Goal: Task Accomplishment & Management: Use online tool/utility

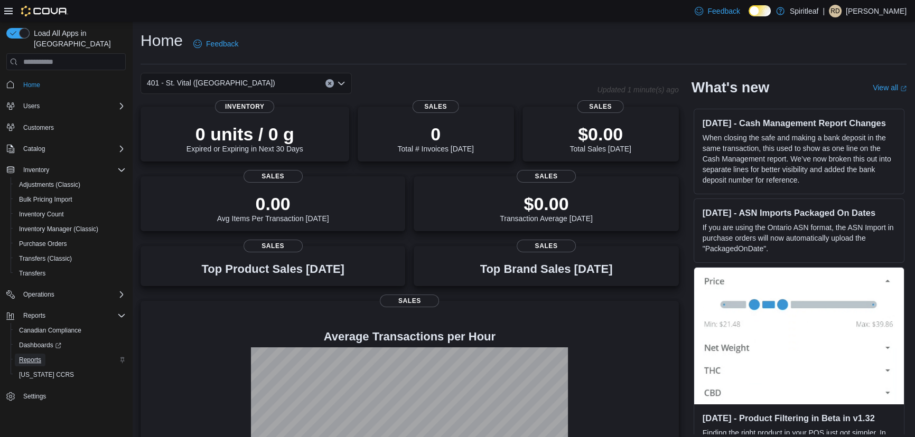
click at [29, 356] on span "Reports" at bounding box center [30, 360] width 22 height 8
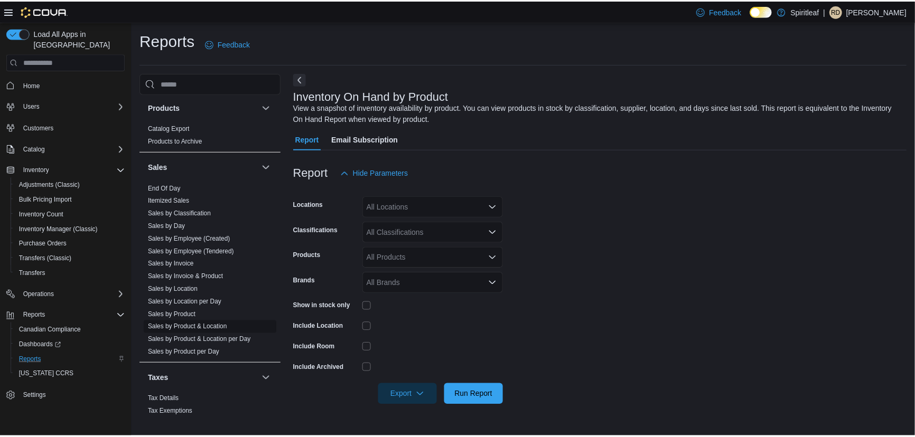
scroll to position [762, 0]
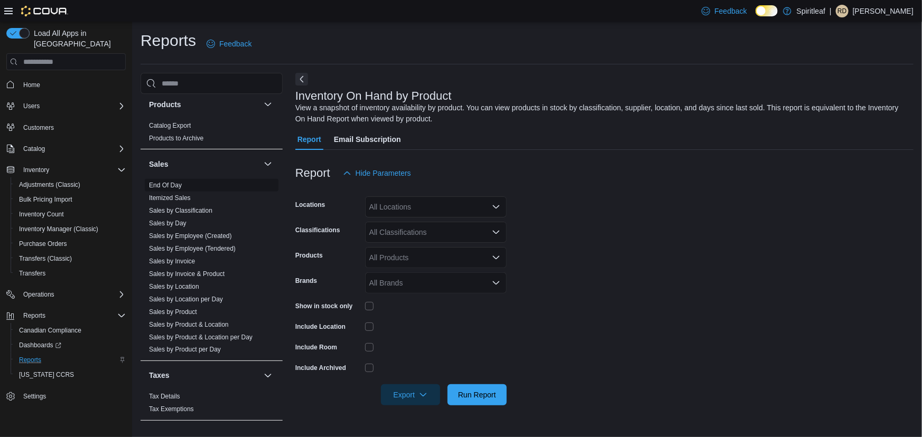
click at [157, 182] on link "End Of Day" at bounding box center [165, 185] width 33 height 7
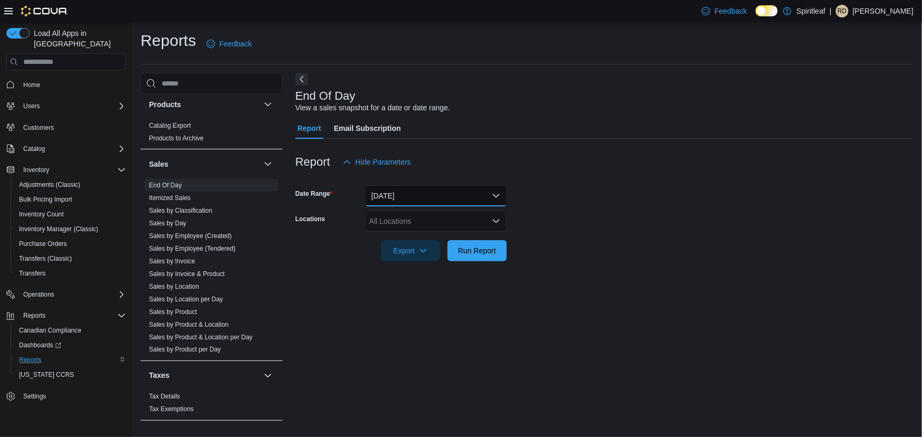
click at [422, 191] on button "Today" at bounding box center [436, 195] width 142 height 21
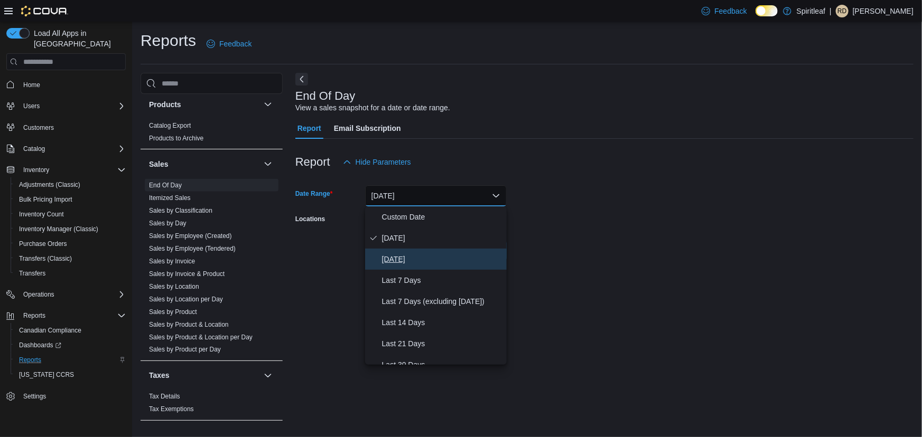
click at [407, 258] on span "Yesterday" at bounding box center [442, 259] width 120 height 13
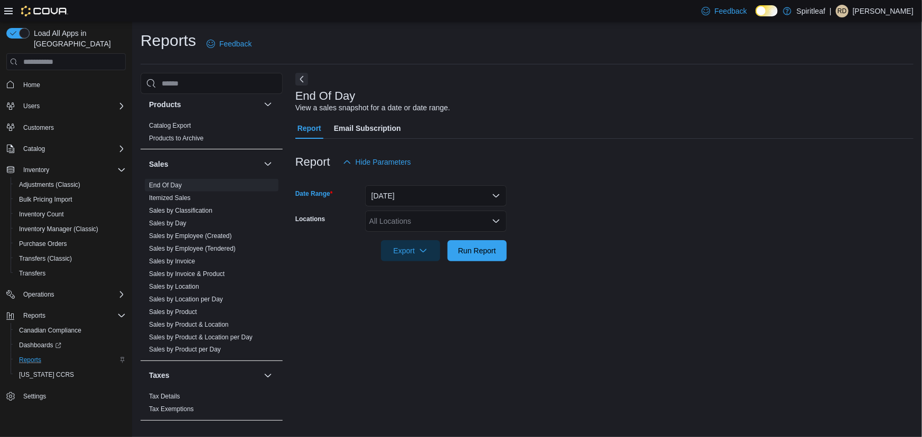
click at [398, 226] on div "All Locations" at bounding box center [436, 221] width 142 height 21
type input "***"
click at [447, 239] on span "401 - St. Vital ([GEOGRAPHIC_DATA])" at bounding box center [467, 239] width 128 height 11
click at [544, 245] on form "Date Range Yesterday Locations 401 - St. Vital (Winnipeg) Export Run Report" at bounding box center [604, 217] width 618 height 89
click at [479, 247] on span "Run Report" at bounding box center [477, 250] width 38 height 11
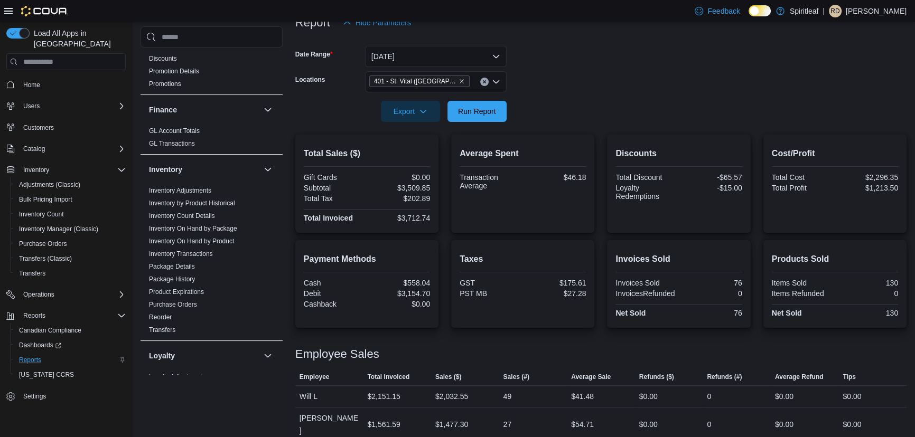
scroll to position [281, 0]
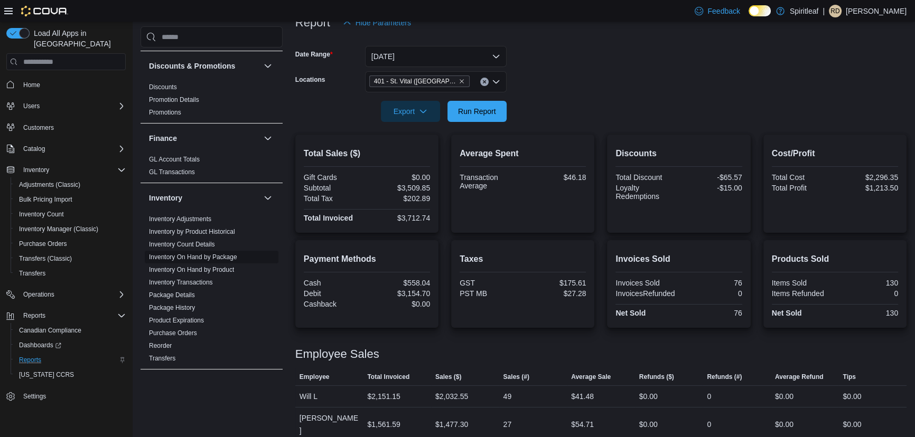
click at [227, 253] on link "Inventory On Hand by Package" at bounding box center [193, 256] width 88 height 7
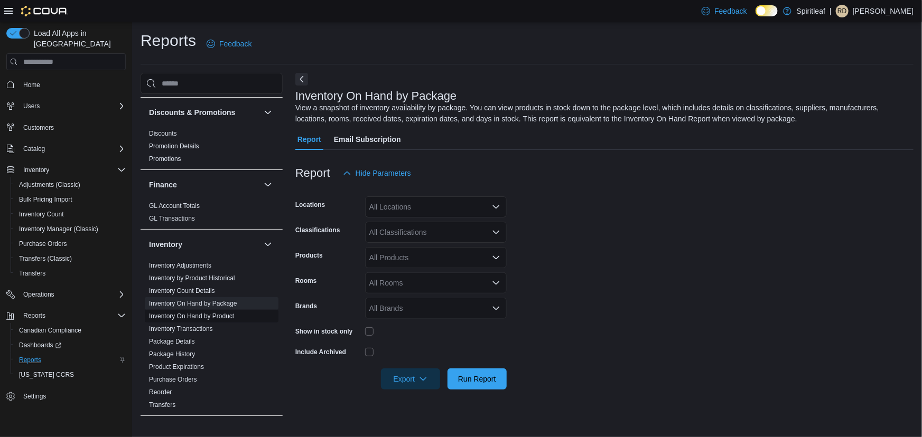
click at [227, 313] on link "Inventory On Hand by Product" at bounding box center [191, 316] width 85 height 7
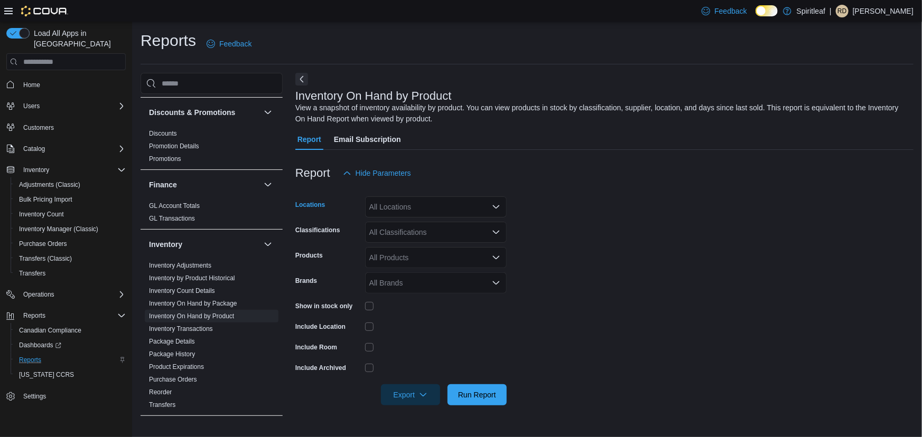
click at [403, 206] on div "All Locations" at bounding box center [436, 206] width 142 height 21
type input "***"
click at [468, 222] on span "401 - St. Vital ([GEOGRAPHIC_DATA])" at bounding box center [467, 225] width 128 height 11
click at [616, 212] on form "Locations 401 - St. Vital (Winnipeg) Classifications All Classifications Produc…" at bounding box center [604, 295] width 618 height 222
click at [403, 257] on div "All Products" at bounding box center [436, 257] width 142 height 21
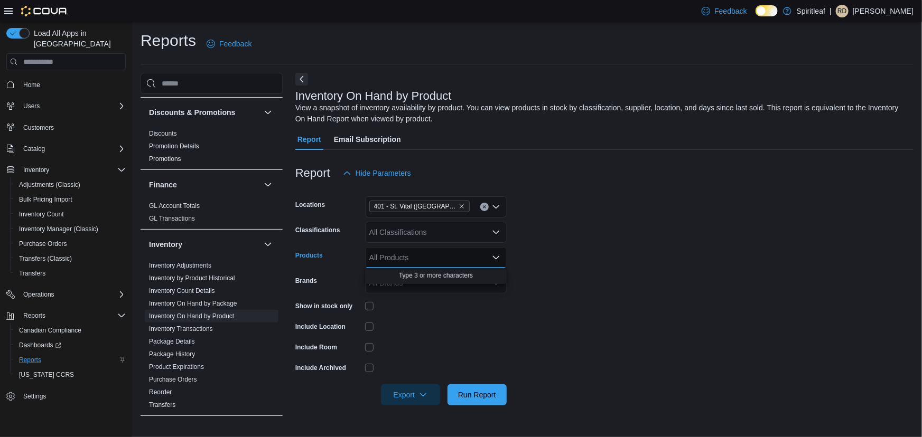
click at [403, 258] on div "All Products Combo box. Selected. Combo box input. All Products. Type some text…" at bounding box center [436, 257] width 142 height 21
click at [400, 227] on div "All Classifications" at bounding box center [436, 232] width 142 height 21
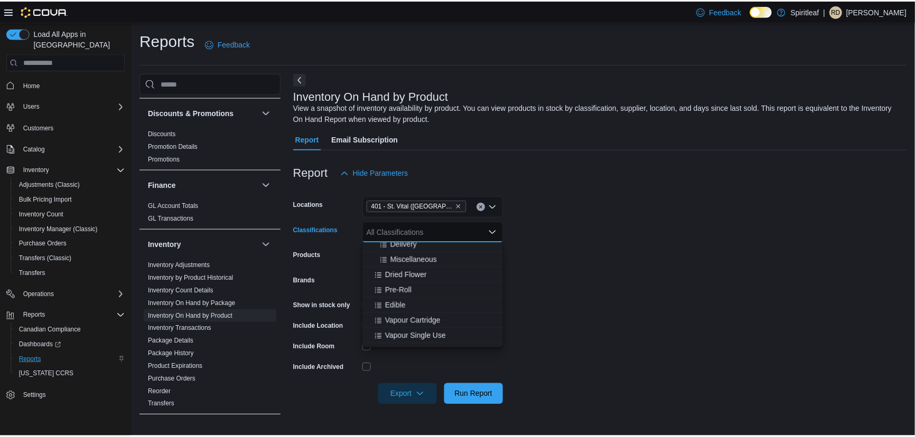
scroll to position [192, 0]
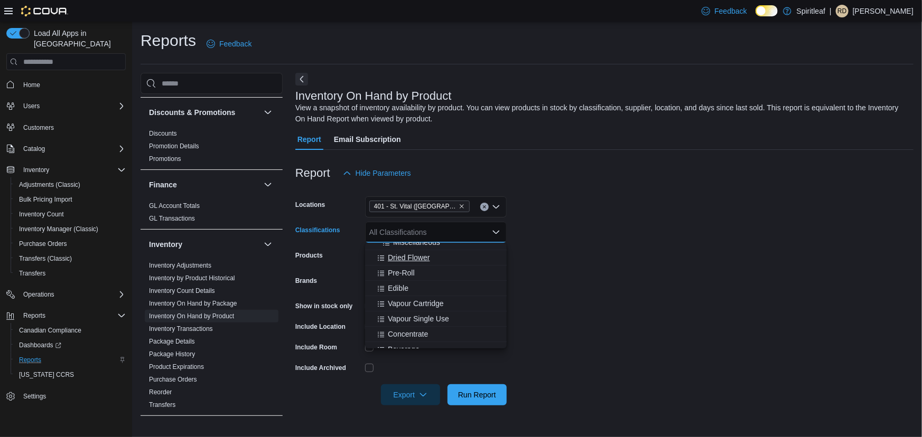
click at [407, 256] on span "Dried Flower" at bounding box center [409, 257] width 42 height 11
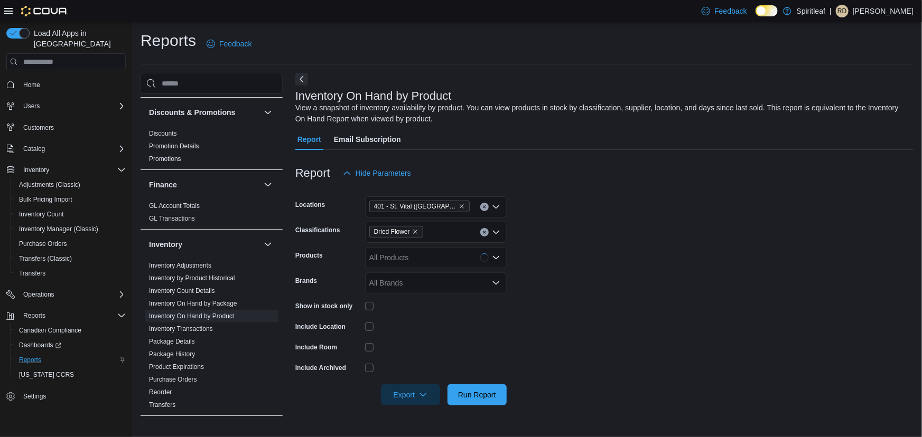
click at [618, 274] on form "Locations 401 - St. Vital (Winnipeg) Classifications Dried Flower Products All …" at bounding box center [604, 295] width 618 height 222
click at [468, 392] on span "Run Report" at bounding box center [477, 394] width 38 height 11
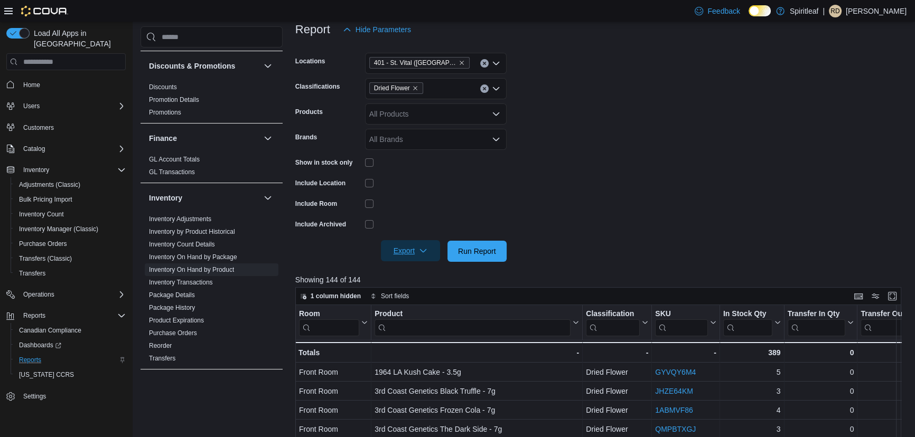
click at [411, 251] on span "Export" at bounding box center [410, 250] width 46 height 21
click at [408, 269] on span "Export to Excel" at bounding box center [412, 272] width 48 height 8
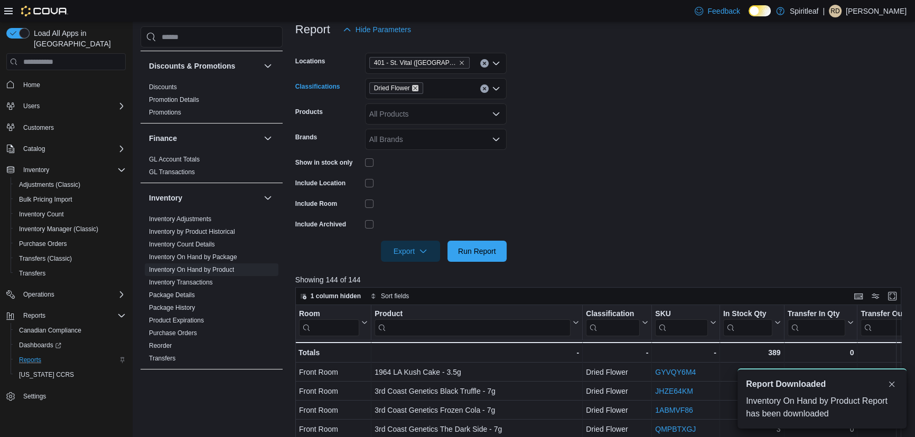
click at [415, 87] on icon "Remove Dried Flower from selection in this group" at bounding box center [415, 89] width 4 height 4
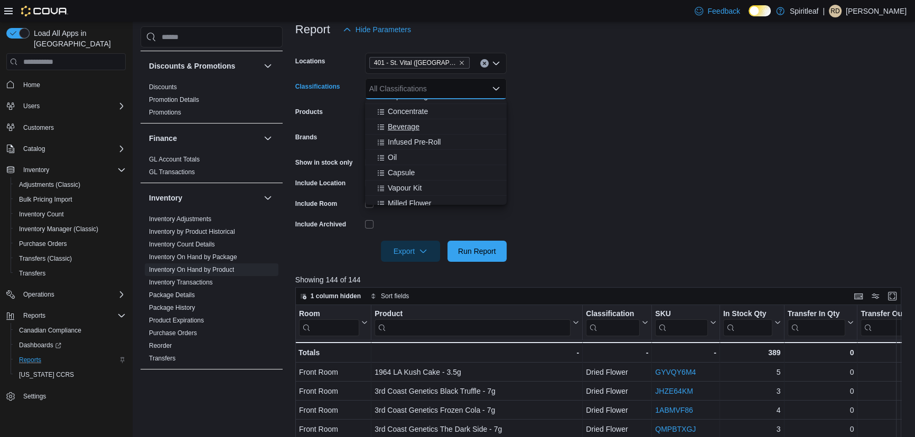
scroll to position [288, 0]
click at [420, 185] on span "Milled Flower" at bounding box center [409, 186] width 43 height 11
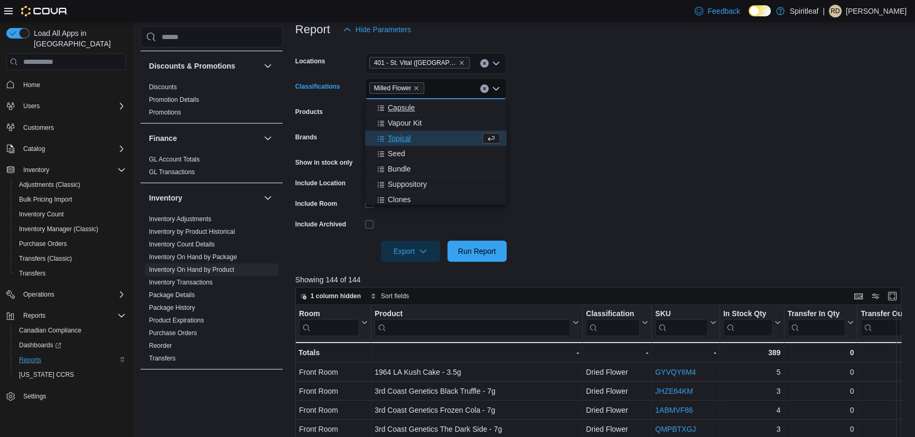
scroll to position [369, 0]
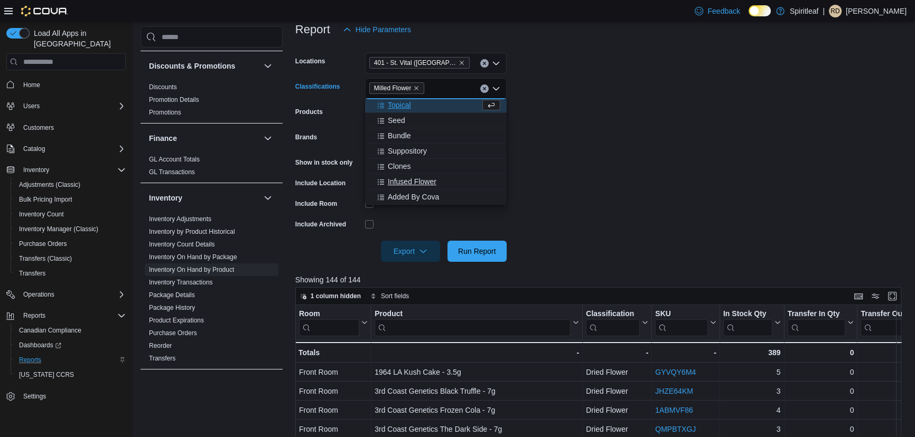
click at [424, 180] on span "Infused Flower" at bounding box center [412, 181] width 49 height 11
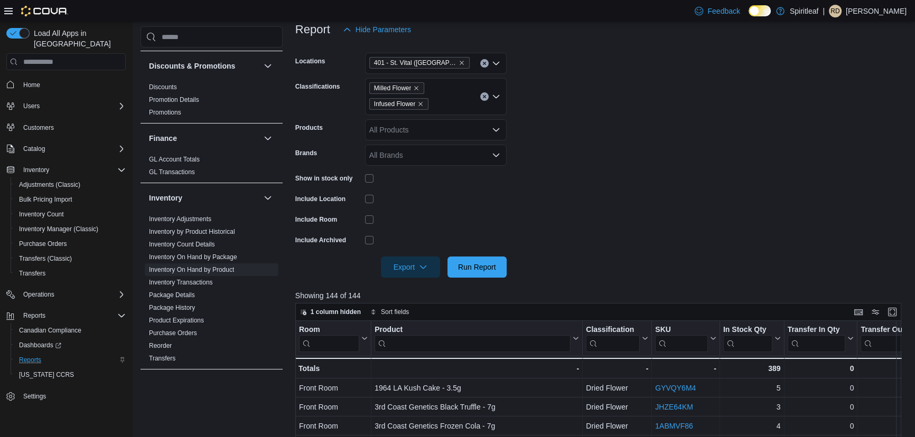
click at [606, 128] on form "Locations 401 - St. Vital (Winnipeg) Classifications Milled Flower Infused Flow…" at bounding box center [601, 159] width 612 height 238
click at [478, 269] on span "Run Report" at bounding box center [477, 266] width 38 height 11
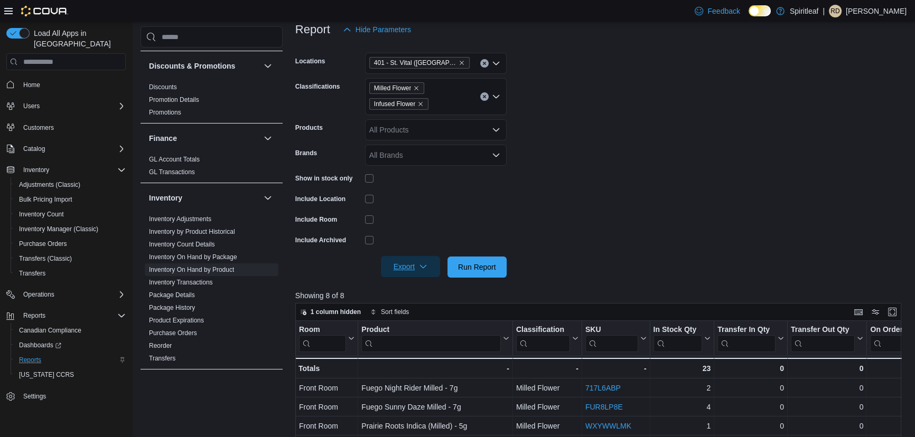
click at [400, 265] on span "Export" at bounding box center [410, 266] width 46 height 21
click at [403, 288] on span "Export to Excel" at bounding box center [412, 288] width 48 height 8
